Goal: Transaction & Acquisition: Purchase product/service

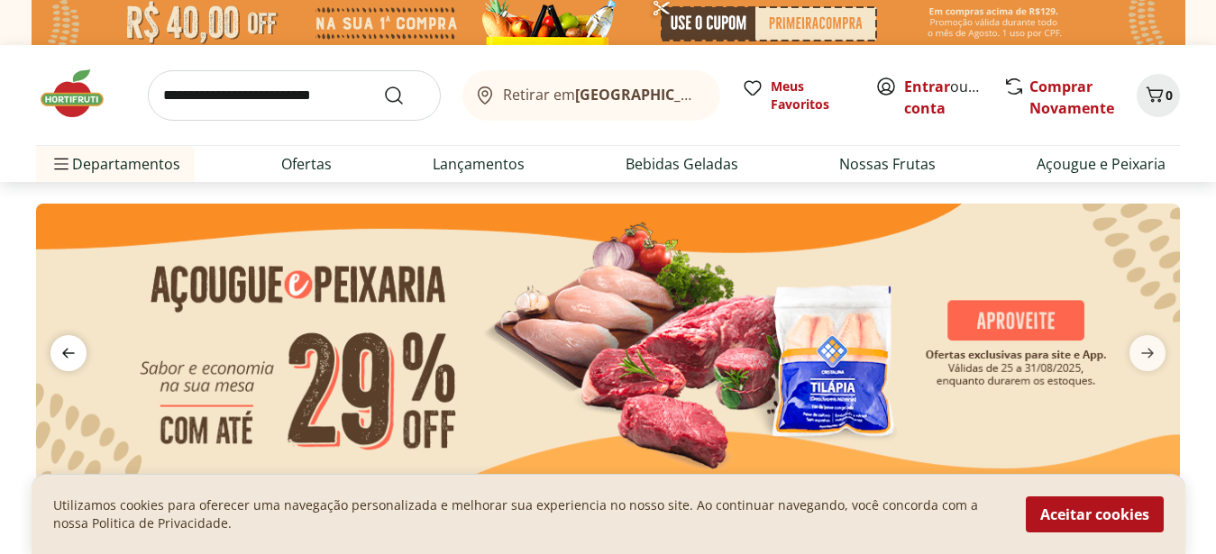
click at [81, 355] on span "previous" at bounding box center [68, 353] width 36 height 36
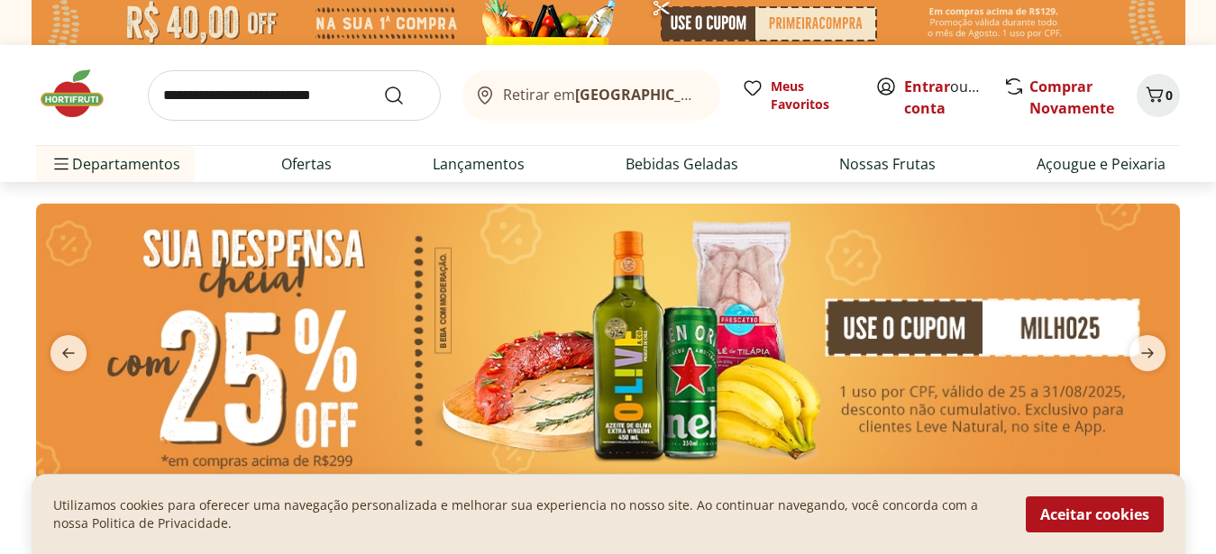
click at [898, 319] on img at bounding box center [608, 342] width 1144 height 277
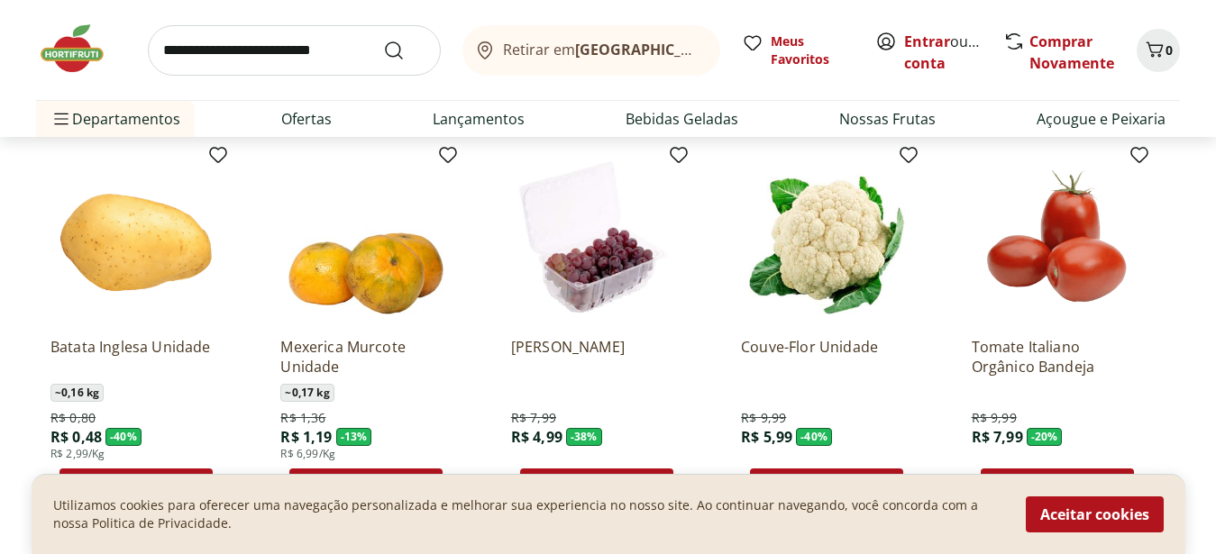
scroll to position [1471, 0]
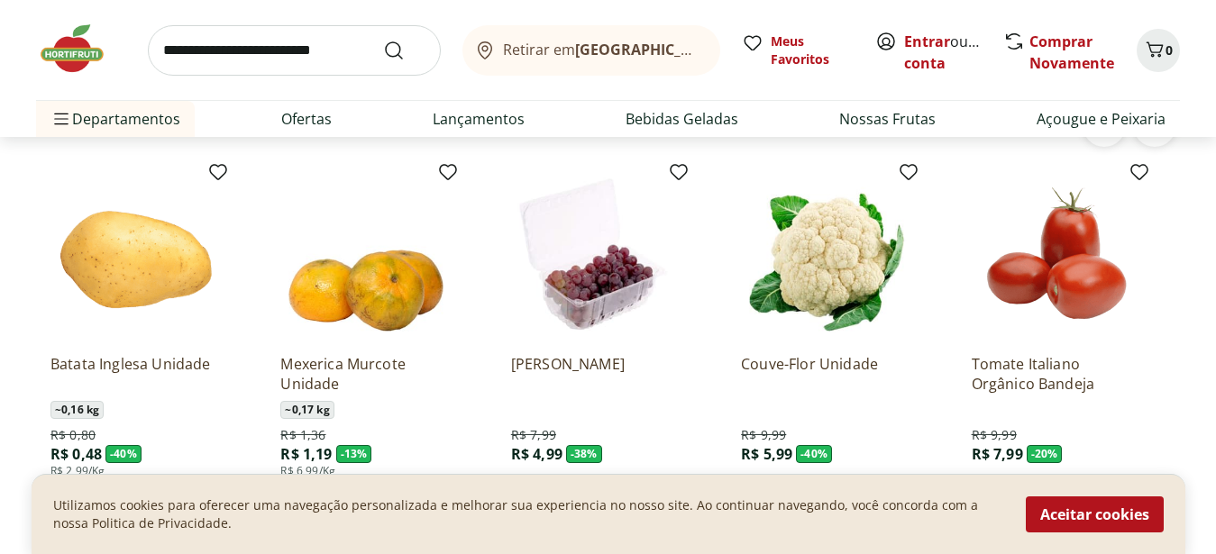
click at [1163, 377] on li "Tomate Italiano Orgânico Bandeja R$ 9,99 R$ 7,99 - 20 % Adicionar" at bounding box center [1068, 345] width 223 height 382
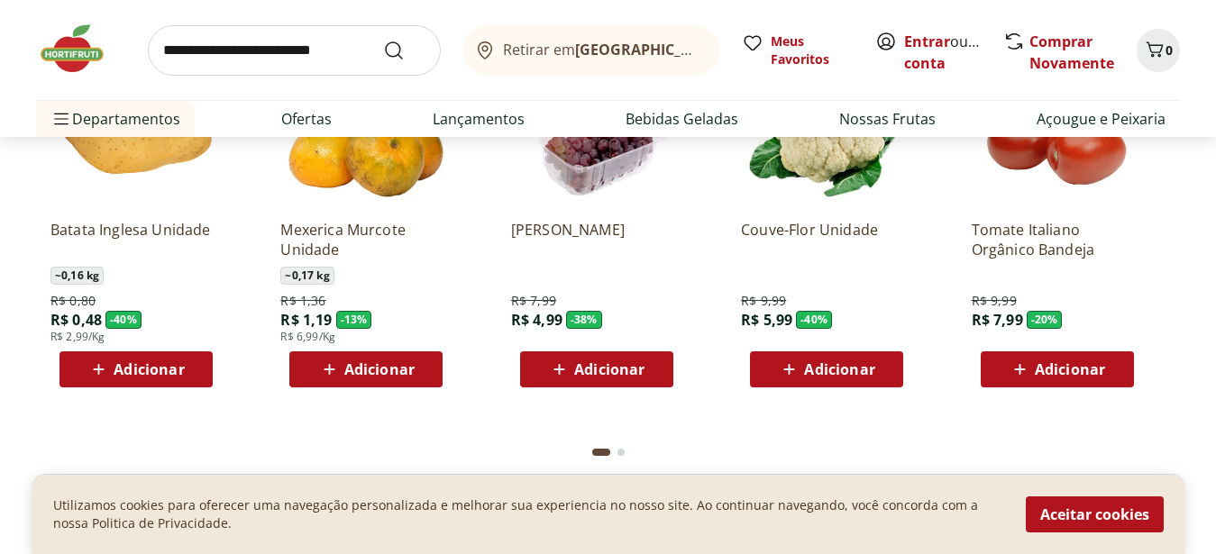
scroll to position [1655, 0]
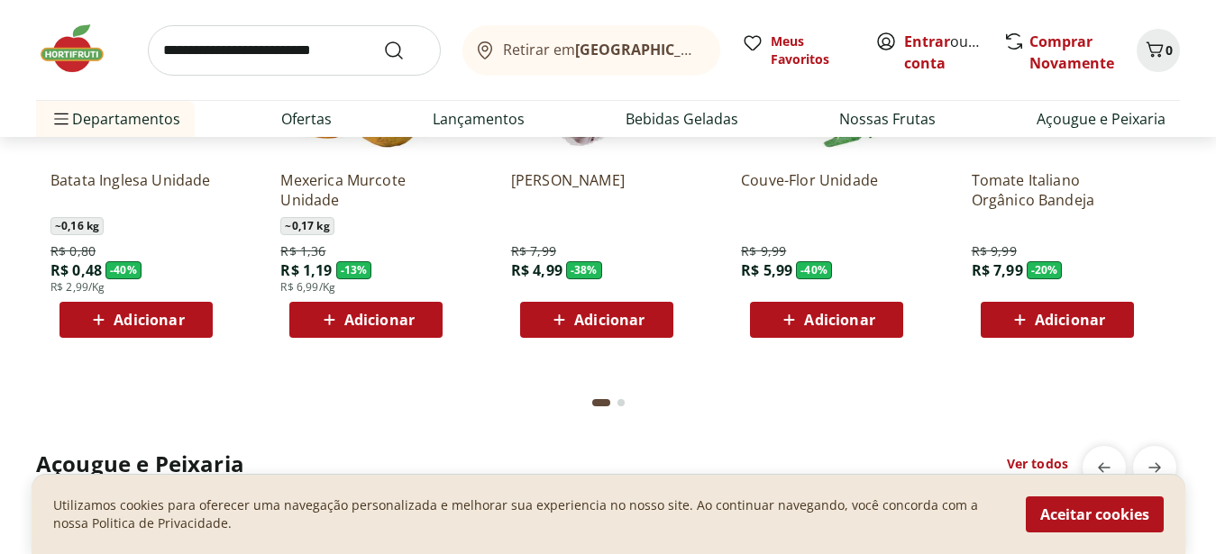
click at [622, 414] on button "Go to page 2 from fs-carousel" at bounding box center [621, 402] width 14 height 43
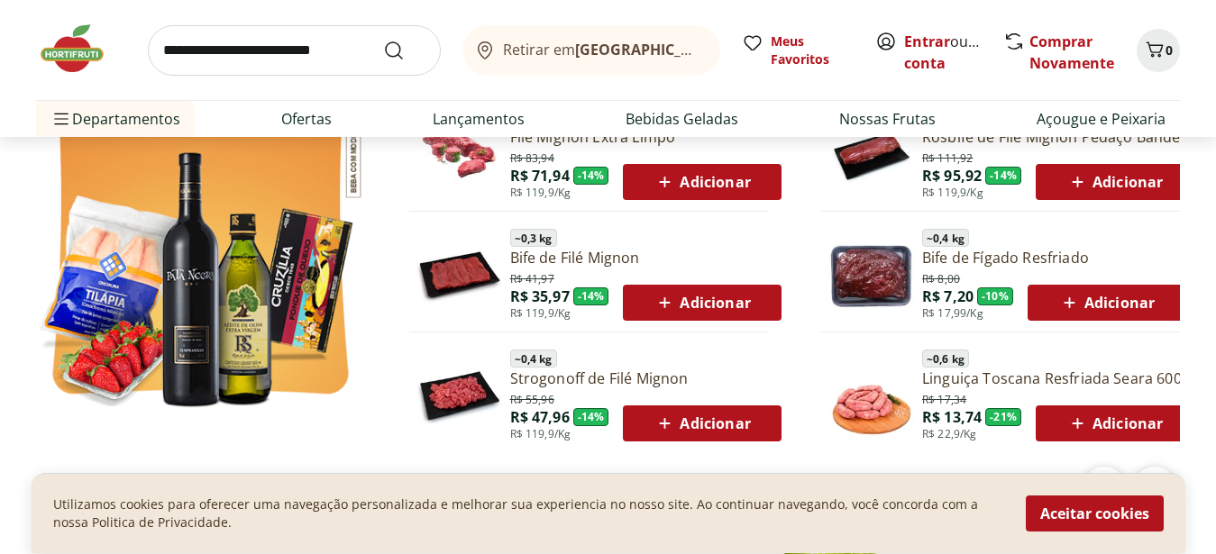
scroll to position [0, 0]
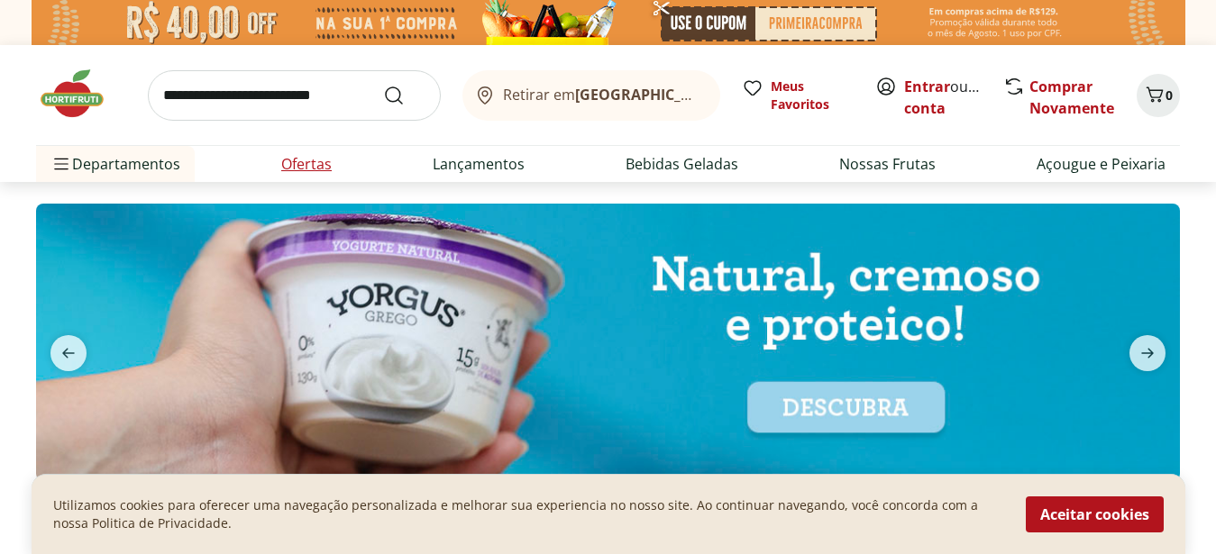
click at [296, 163] on link "Ofertas" at bounding box center [306, 164] width 50 height 22
select select "**********"
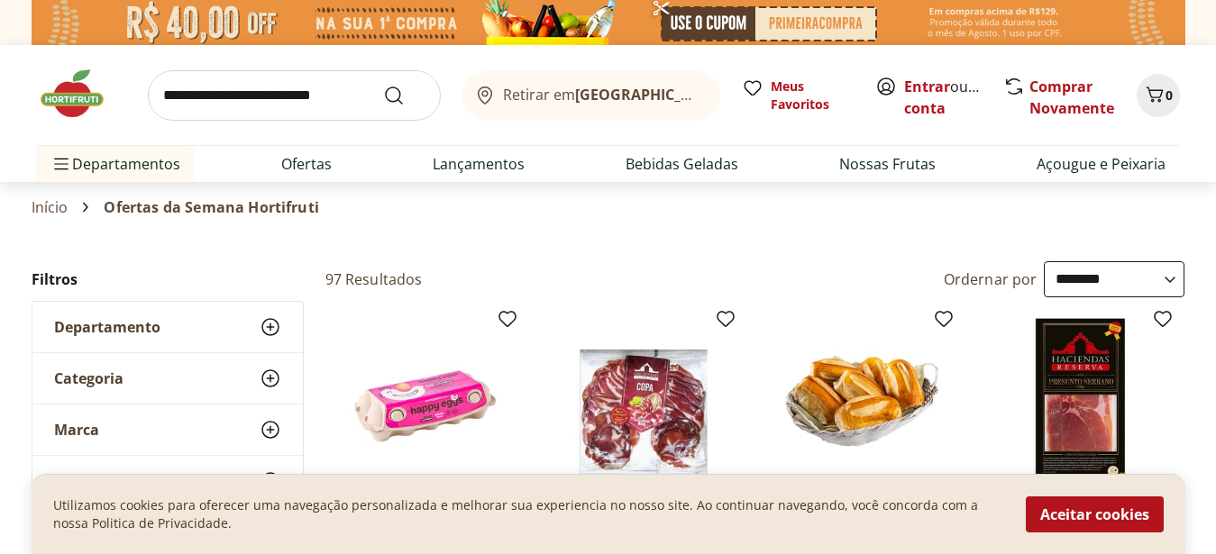
click at [270, 325] on use at bounding box center [271, 327] width 22 height 22
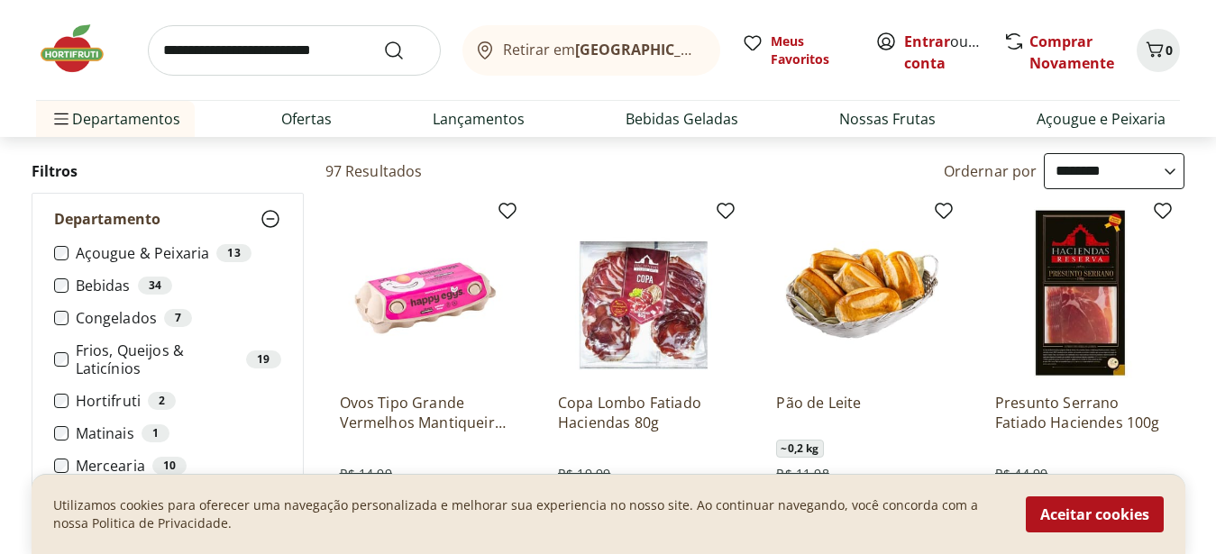
scroll to position [184, 0]
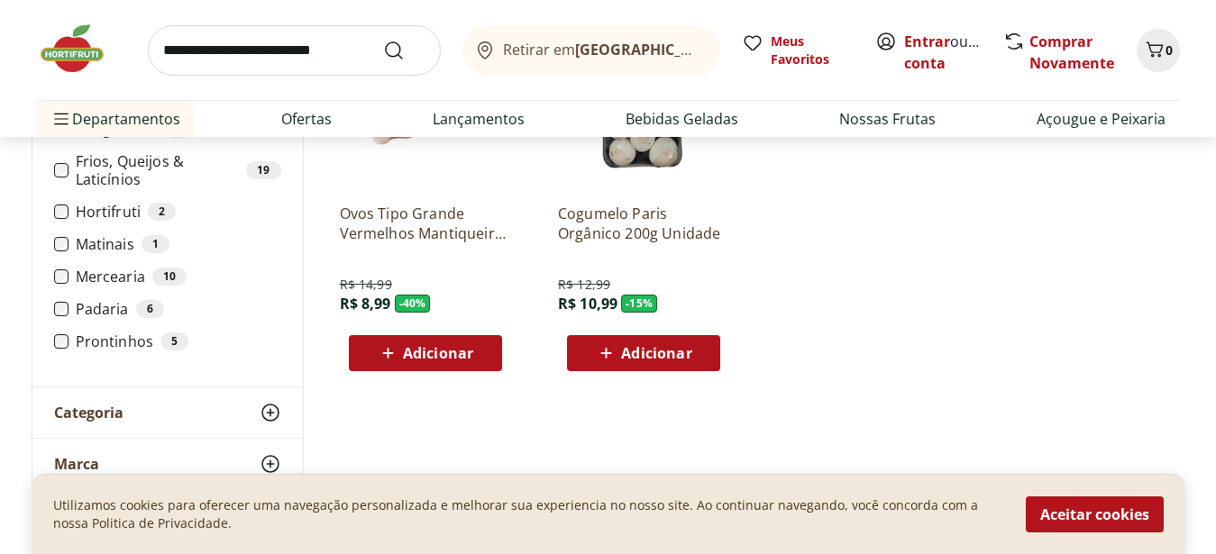
scroll to position [368, 0]
